Goal: Find specific page/section: Find specific page/section

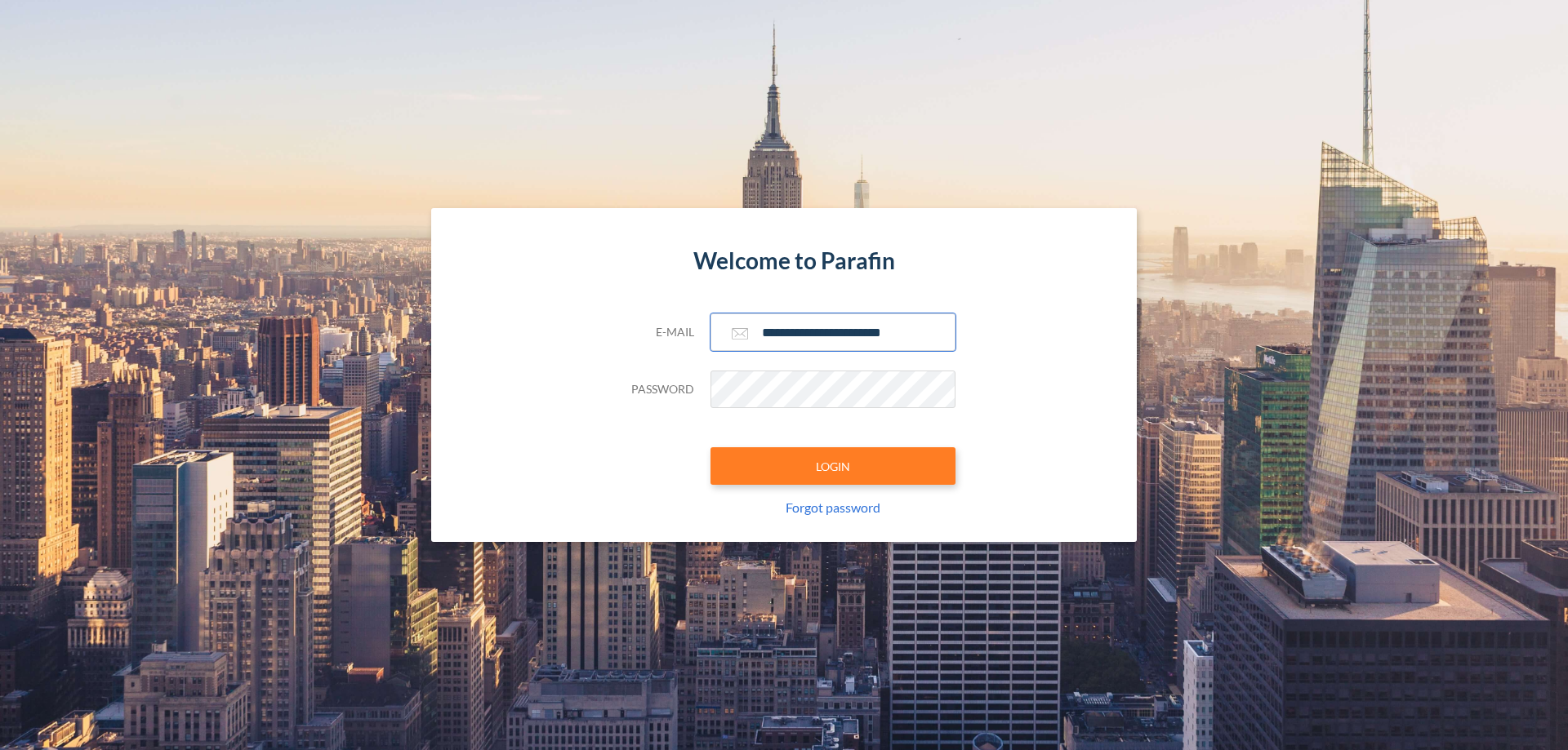
type input "**********"
click at [832, 466] on button "LOGIN" at bounding box center [832, 465] width 245 height 37
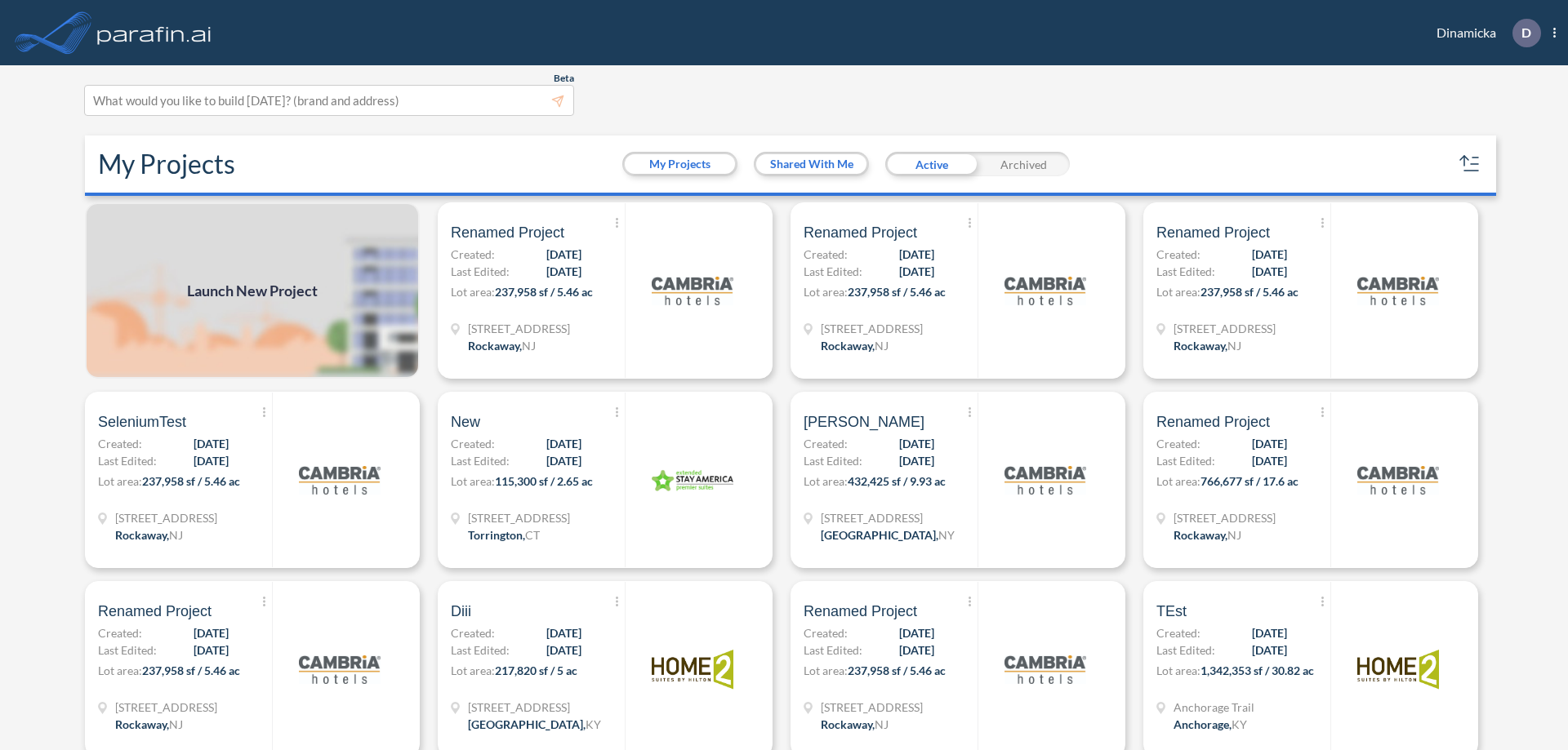
scroll to position [4, 0]
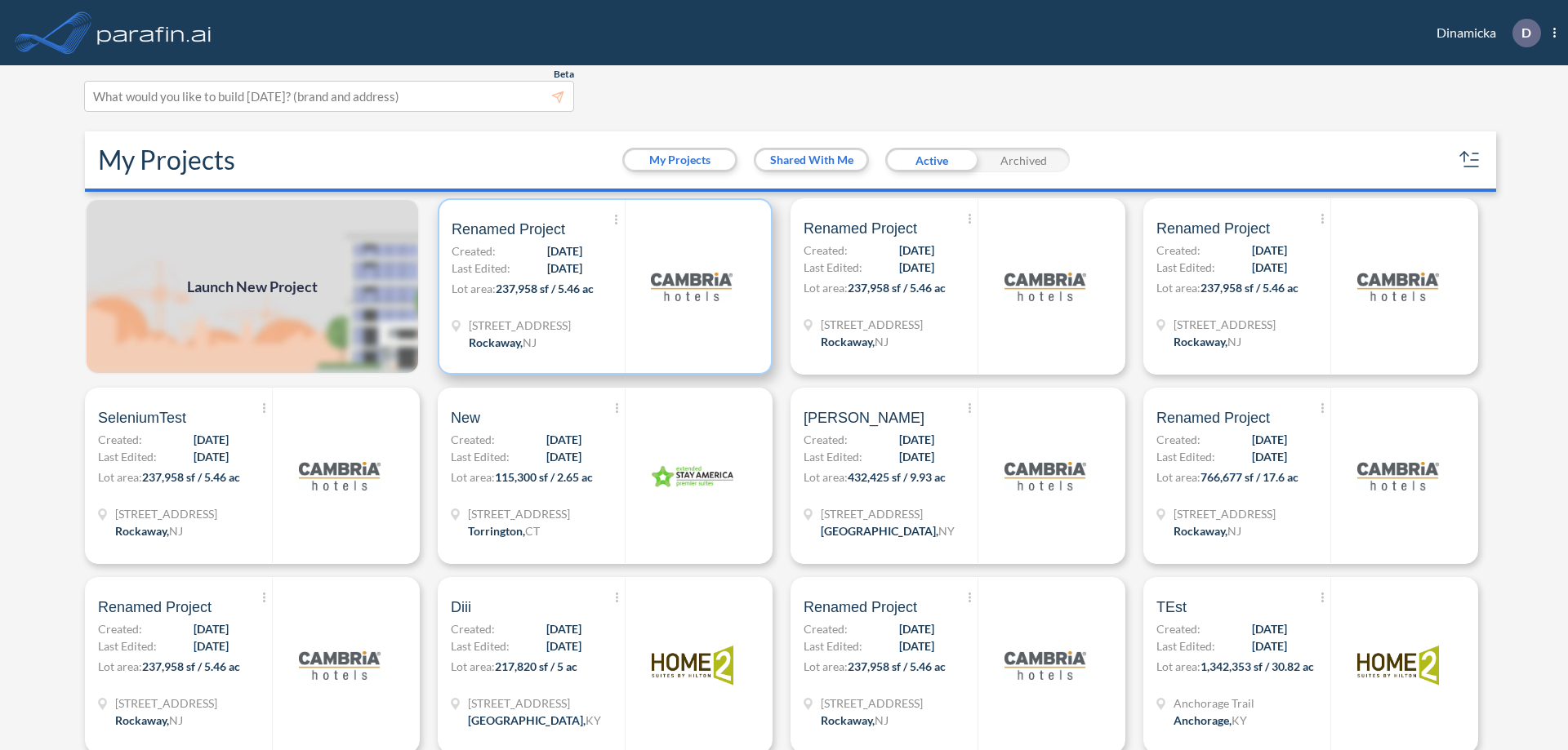
click at [601, 286] on p "Lot area: 237,958 sf / 5.46 ac" at bounding box center [538, 292] width 173 height 24
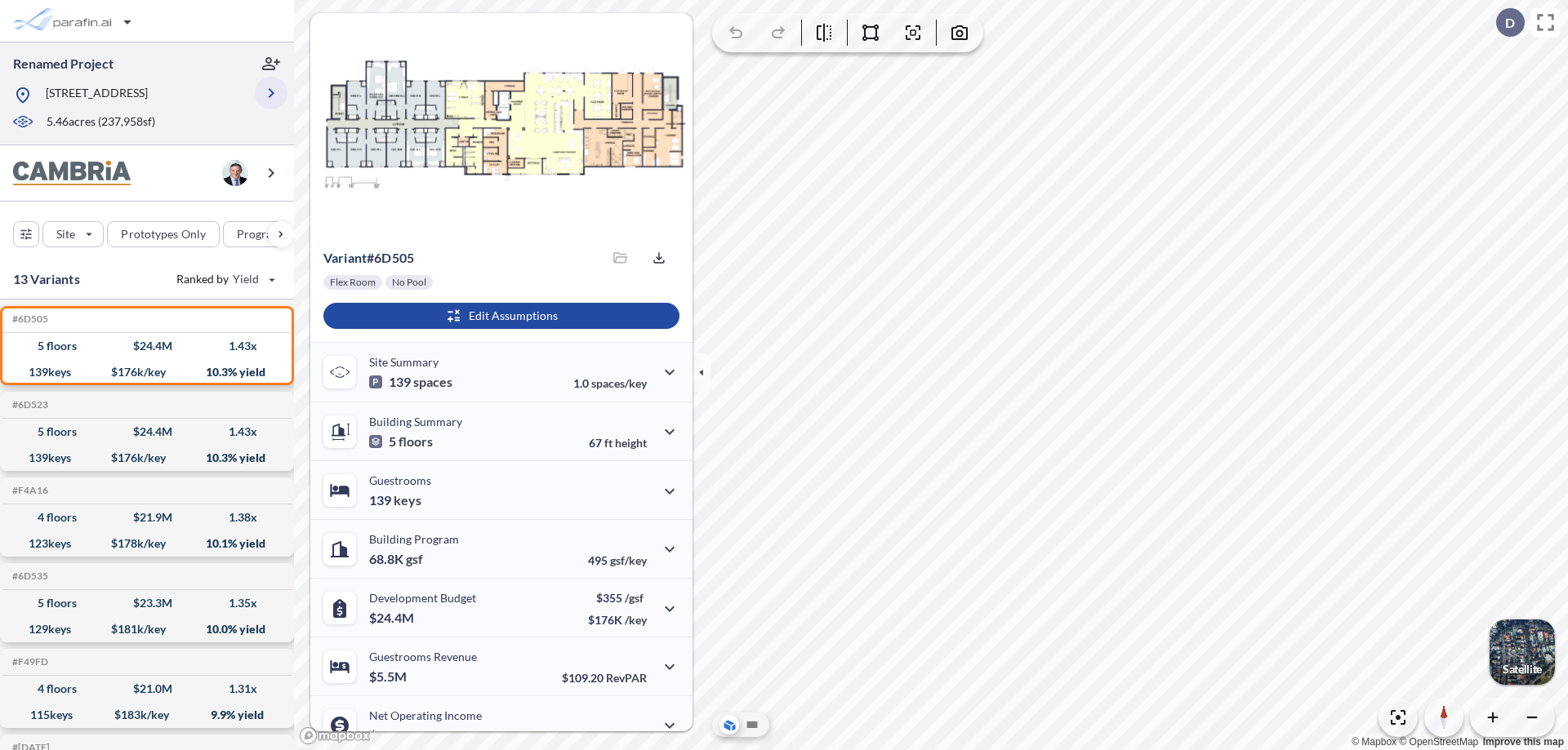
click at [271, 93] on icon "button" at bounding box center [270, 92] width 19 height 19
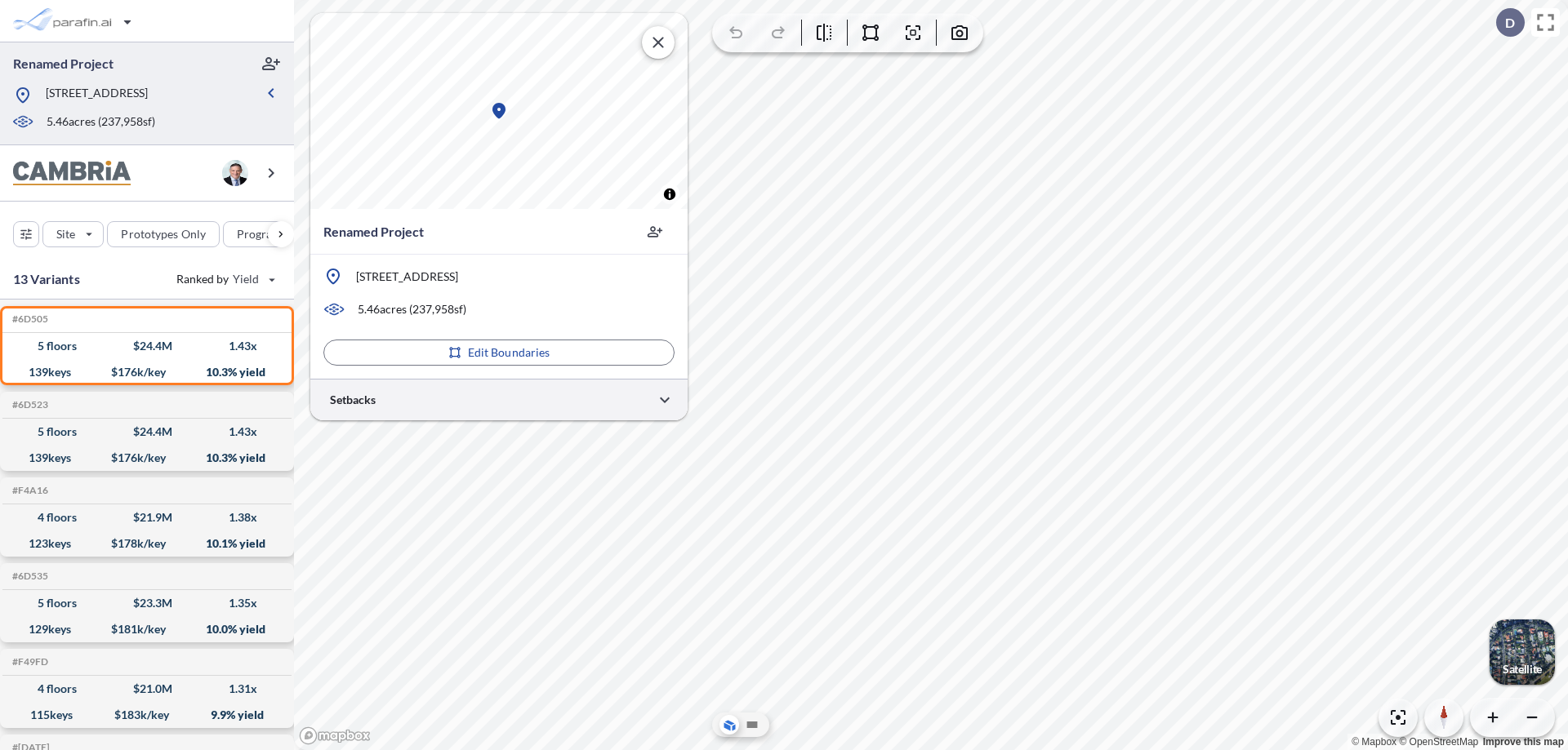
click at [499, 399] on div at bounding box center [498, 400] width 377 height 42
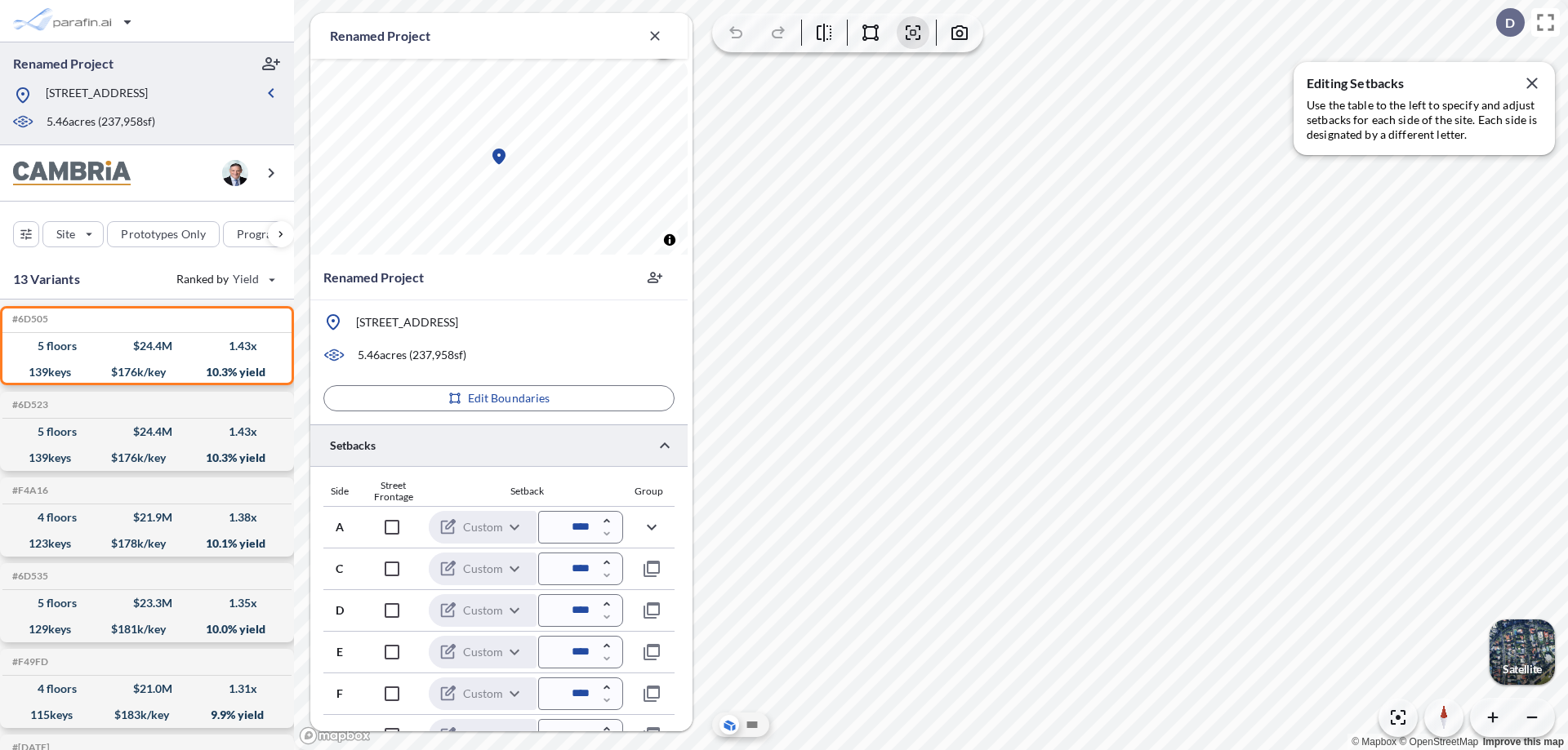
scroll to position [399, 0]
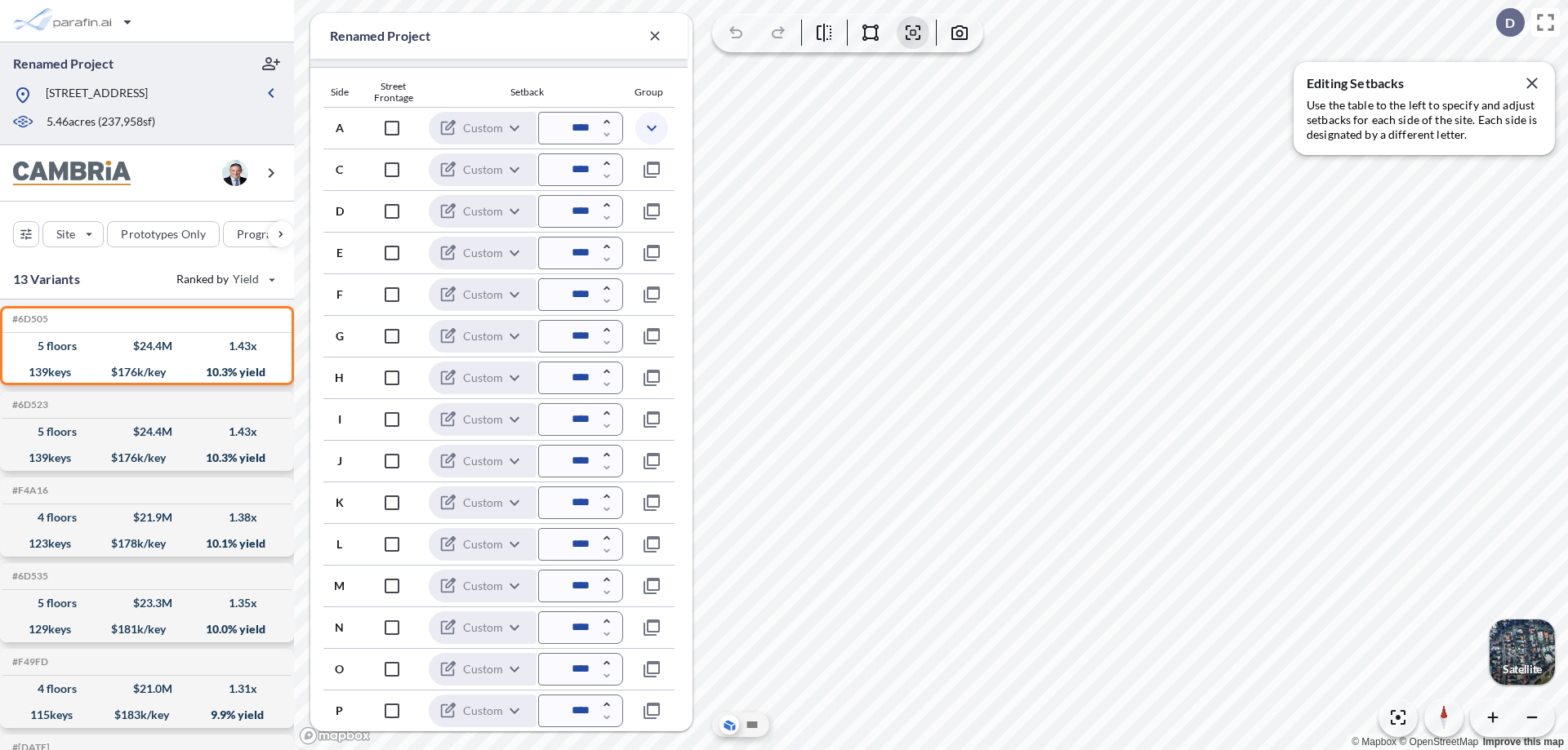
click at [651, 128] on icon "button" at bounding box center [651, 128] width 19 height 19
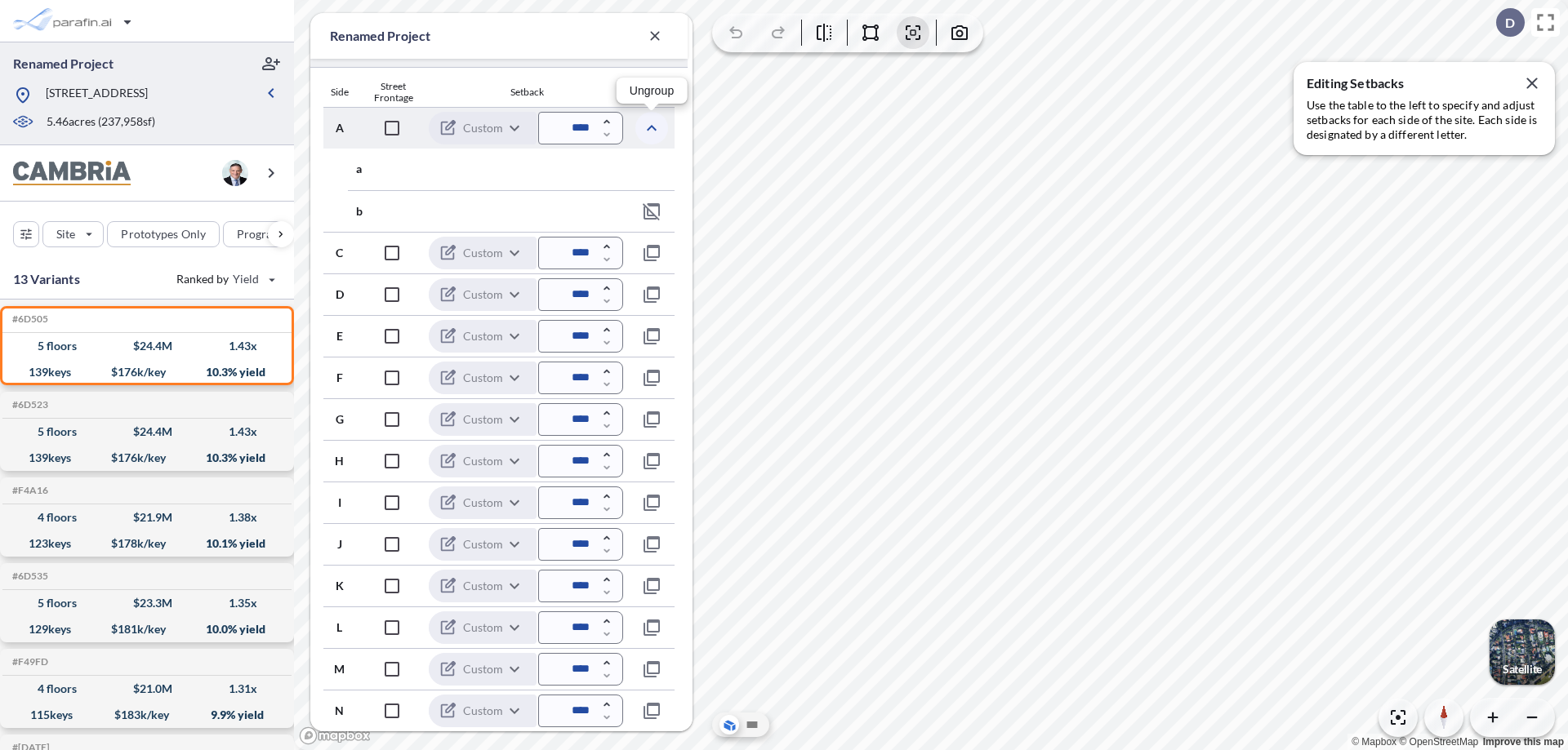
scroll to position [483, 0]
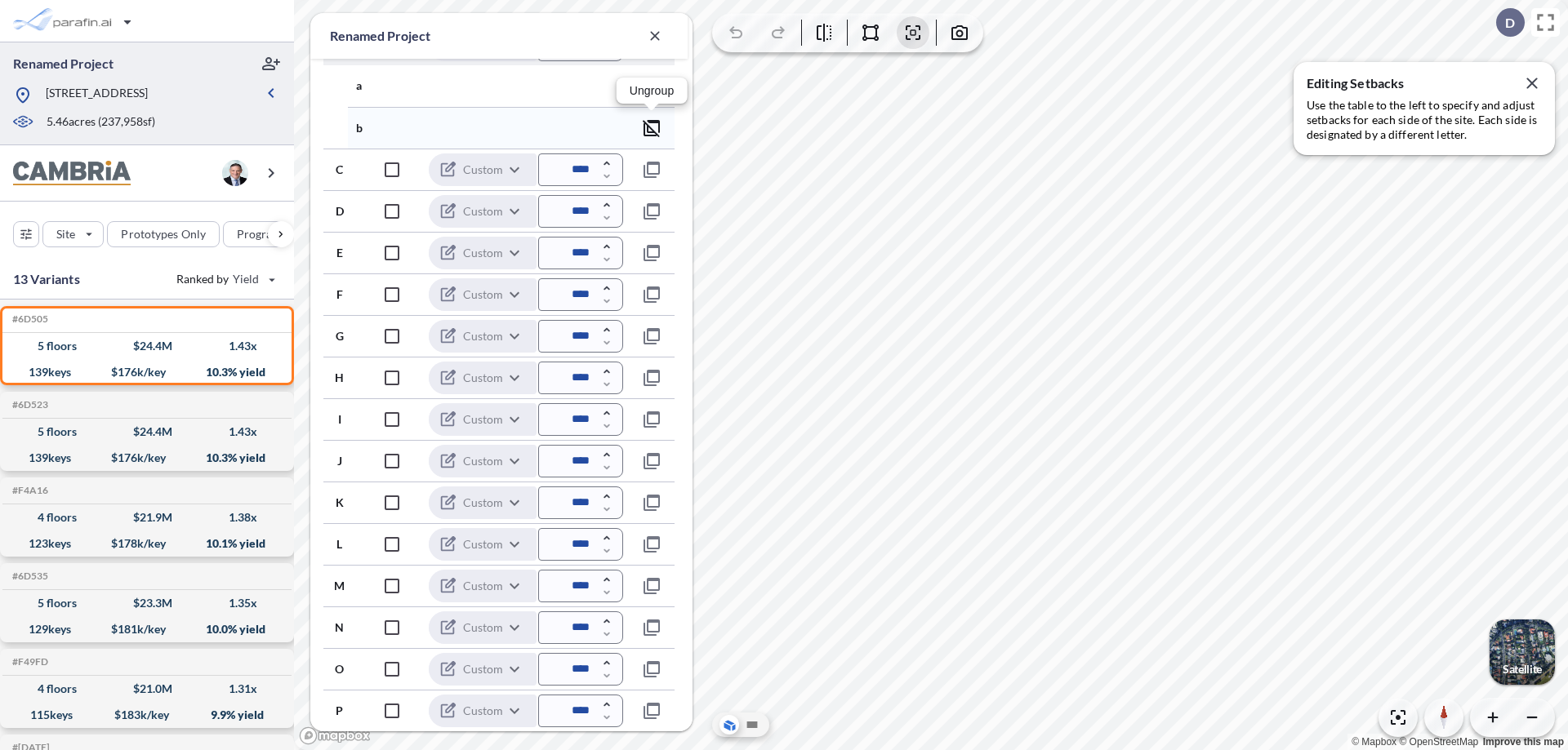
click at [652, 128] on icon "button" at bounding box center [651, 128] width 19 height 19
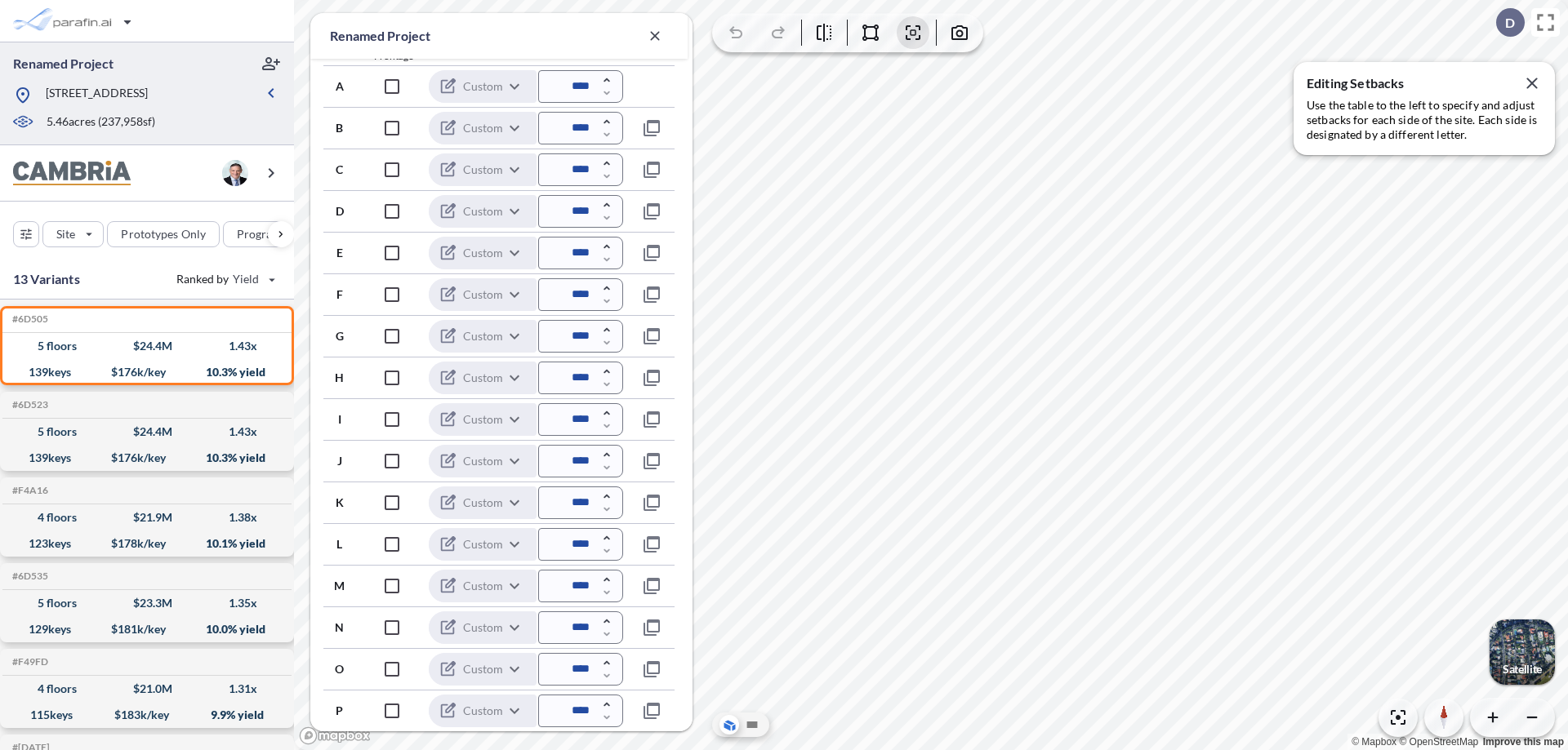
scroll to position [441, 0]
